Goal: Task Accomplishment & Management: Manage account settings

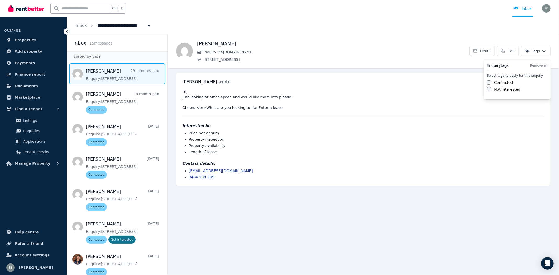
click at [537, 54] on html "**********" at bounding box center [279, 137] width 559 height 275
click at [510, 82] on label "Contacted" at bounding box center [503, 82] width 19 height 5
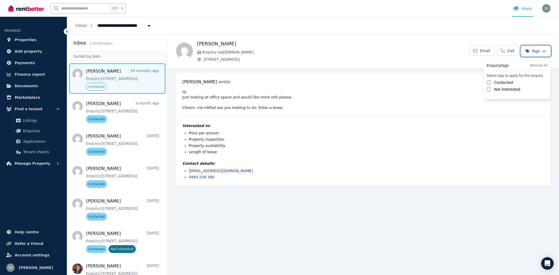
click at [465, 107] on html "**********" at bounding box center [279, 137] width 559 height 275
